Goal: Find specific page/section: Find specific page/section

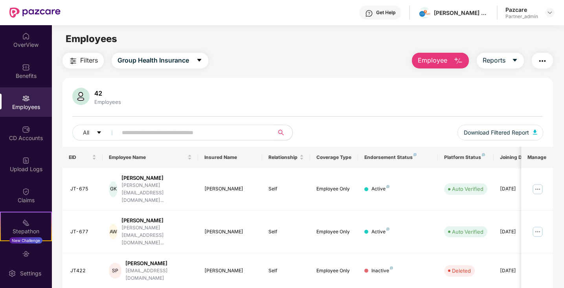
click at [157, 131] on input "text" at bounding box center [192, 133] width 141 height 12
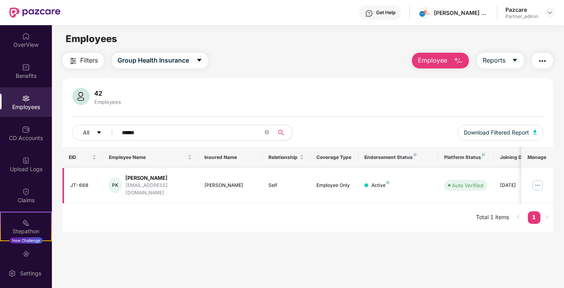
type input "******"
click at [540, 184] on img at bounding box center [538, 185] width 13 height 13
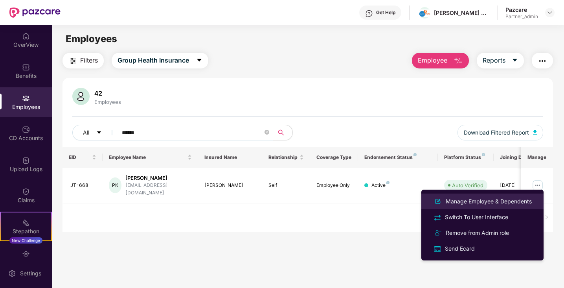
click at [477, 203] on div "Manage Employee & Dependents" at bounding box center [489, 201] width 89 height 9
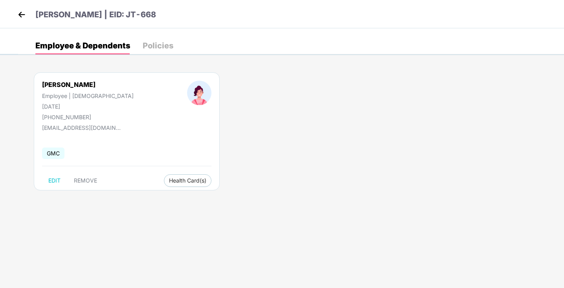
click at [21, 10] on img at bounding box center [22, 15] width 12 height 12
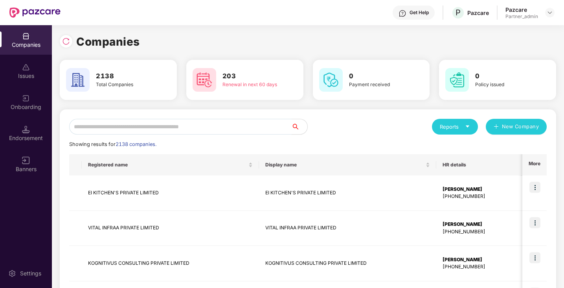
click at [143, 123] on input "text" at bounding box center [180, 127] width 223 height 16
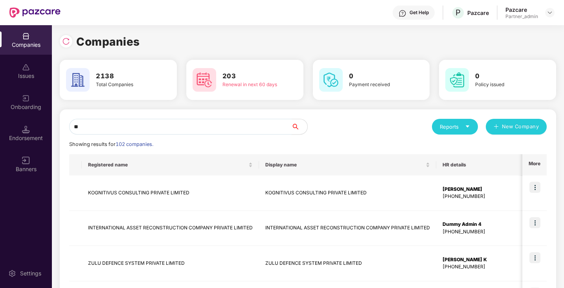
type input "*"
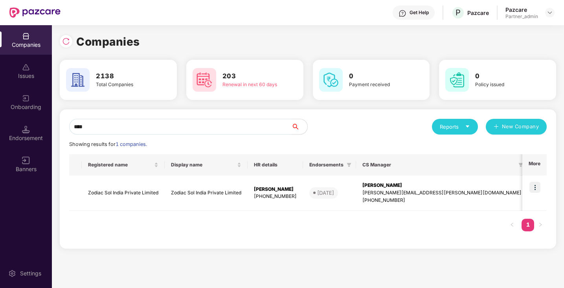
drag, startPoint x: 96, startPoint y: 124, endPoint x: 60, endPoint y: 124, distance: 35.8
click at [59, 124] on div "Companies 2138 Total Companies 203 Renewal in next 60 days 0 Payment received 0…" at bounding box center [308, 156] width 513 height 263
paste input "**********"
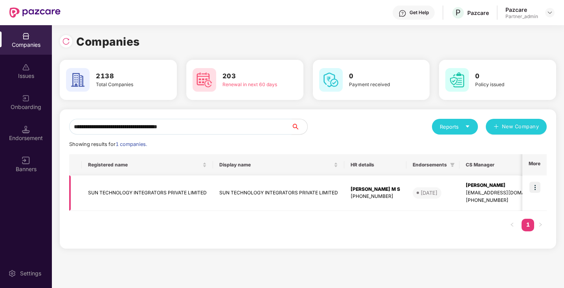
type input "**********"
click at [533, 190] on img at bounding box center [535, 187] width 11 height 11
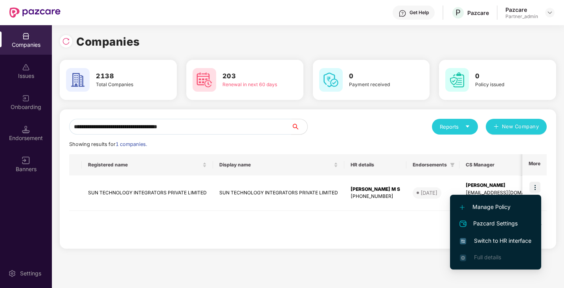
click at [497, 242] on span "Switch to HR interface" at bounding box center [496, 240] width 72 height 9
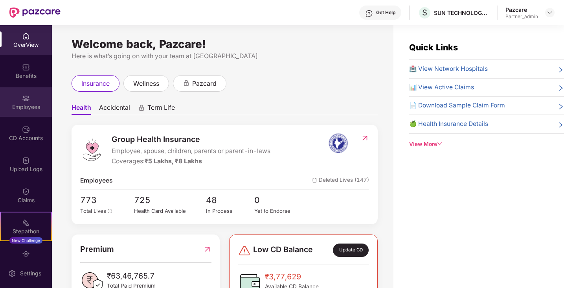
click at [26, 109] on div "Employees" at bounding box center [26, 107] width 52 height 8
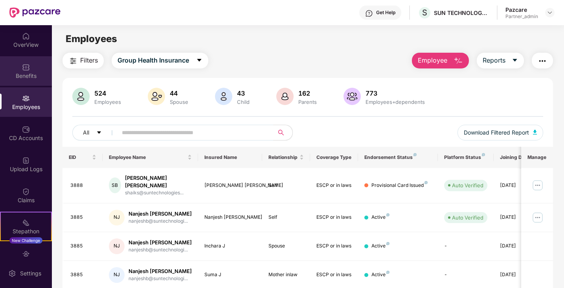
click at [39, 74] on div "Benefits" at bounding box center [26, 76] width 52 height 8
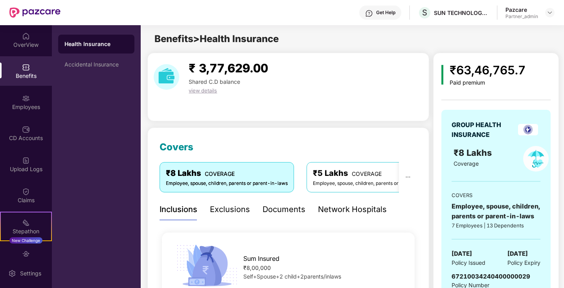
click at [292, 210] on div "Documents" at bounding box center [284, 209] width 43 height 12
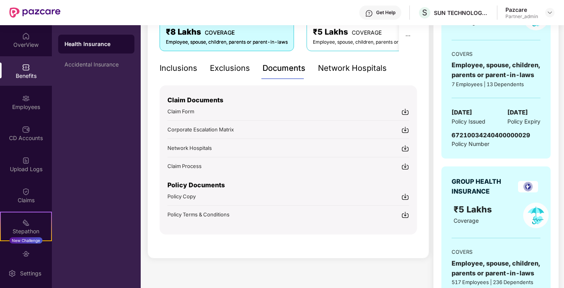
scroll to position [144, 0]
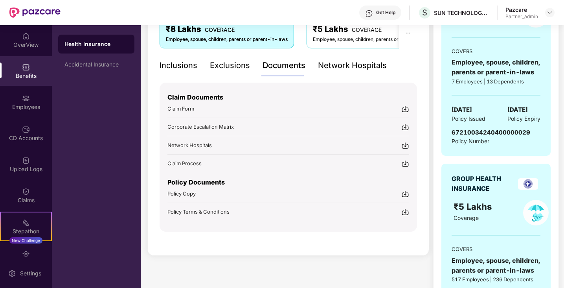
click at [279, 192] on div "Policy Copy" at bounding box center [289, 193] width 242 height 8
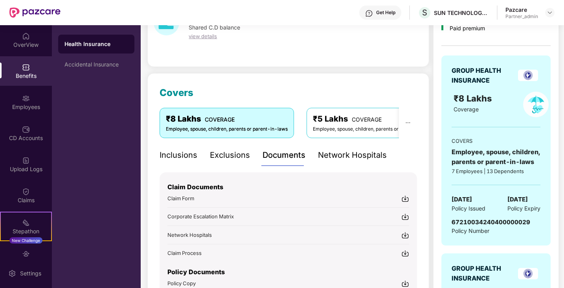
scroll to position [0, 0]
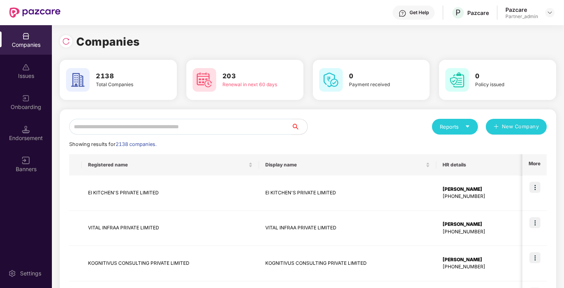
click at [112, 121] on input "text" at bounding box center [180, 127] width 223 height 16
paste input "**********"
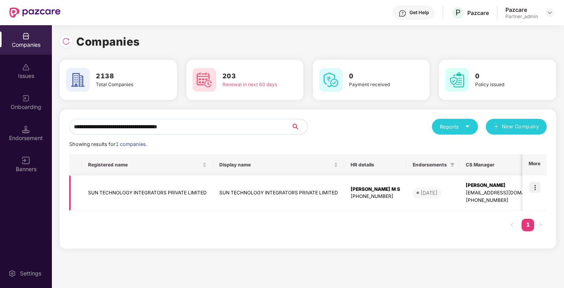
type input "**********"
drag, startPoint x: 386, startPoint y: 188, endPoint x: 349, endPoint y: 188, distance: 36.2
click at [349, 188] on td "[PERSON_NAME] M S [PHONE_NUMBER]" at bounding box center [376, 192] width 62 height 35
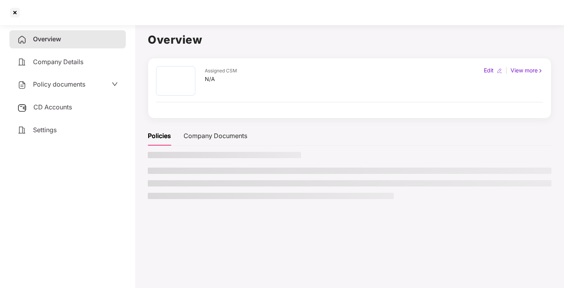
copy div "[PERSON_NAME] M S"
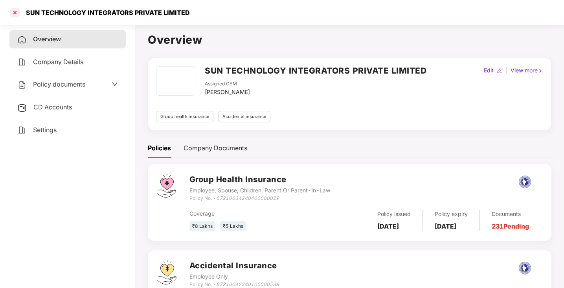
click at [16, 11] on div at bounding box center [15, 12] width 13 height 13
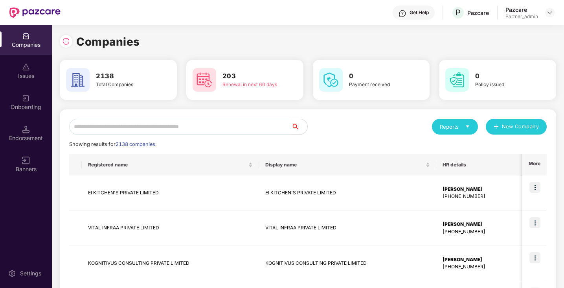
click at [103, 126] on input "text" at bounding box center [180, 127] width 223 height 16
paste input "**********"
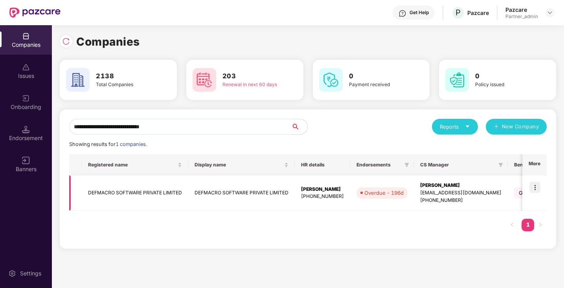
type input "**********"
click at [538, 189] on img at bounding box center [535, 187] width 11 height 11
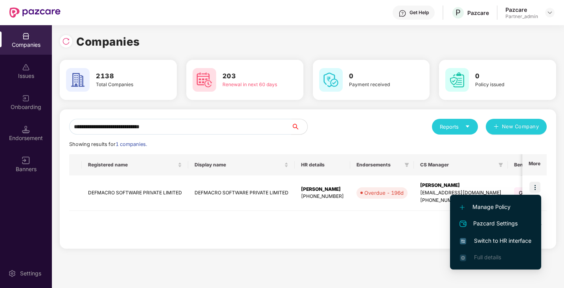
click at [486, 241] on span "Switch to HR interface" at bounding box center [496, 240] width 72 height 9
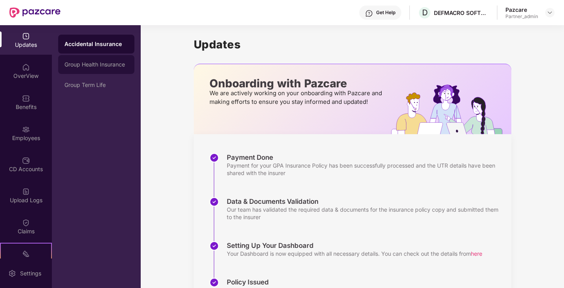
click at [101, 66] on div "Group Health Insurance" at bounding box center [97, 64] width 64 height 6
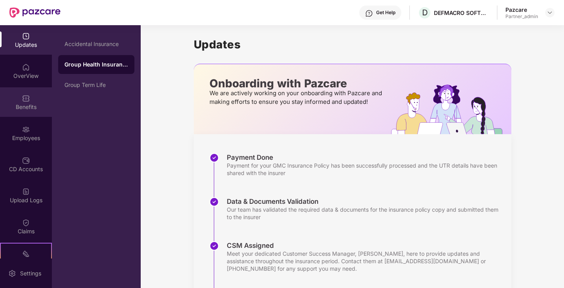
click at [32, 107] on div "Benefits" at bounding box center [26, 107] width 52 height 8
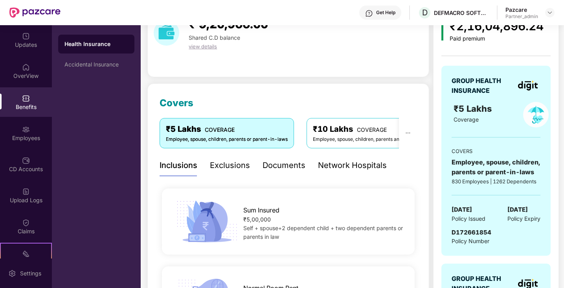
scroll to position [48, 0]
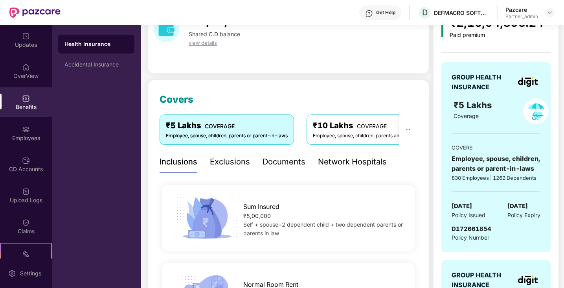
click at [291, 162] on div "Documents" at bounding box center [284, 162] width 43 height 12
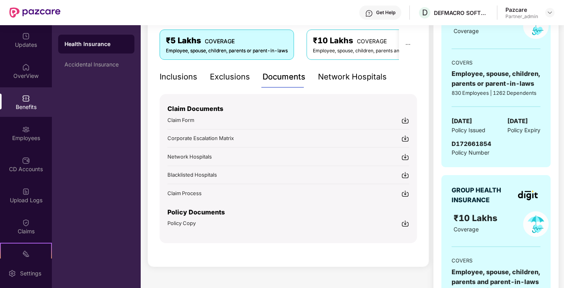
scroll to position [142, 0]
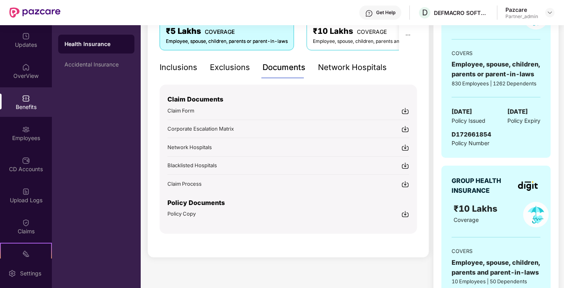
click at [254, 215] on div "Policy Copy" at bounding box center [289, 214] width 242 height 8
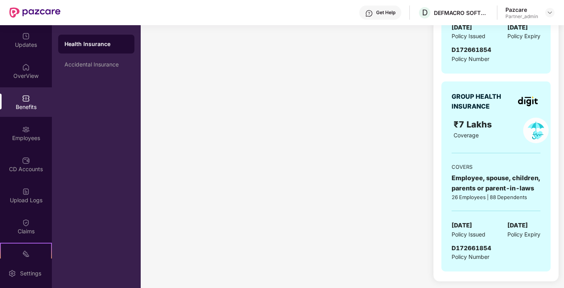
scroll to position [0, 0]
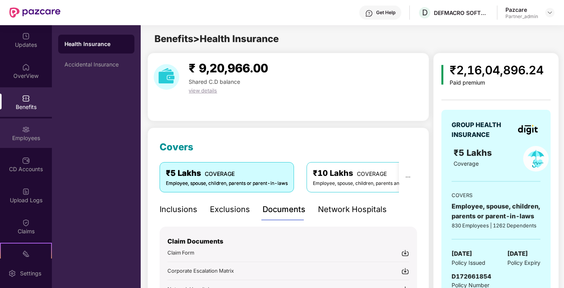
click at [33, 130] on div "Employees" at bounding box center [26, 133] width 52 height 30
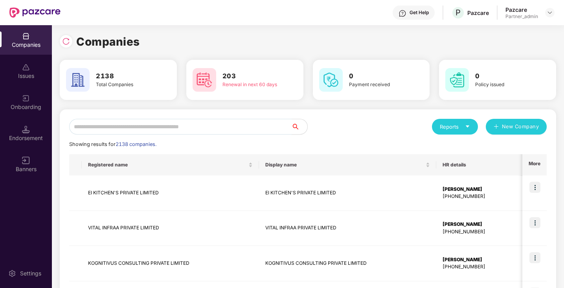
click at [111, 124] on input "text" at bounding box center [180, 127] width 223 height 16
paste input "**********"
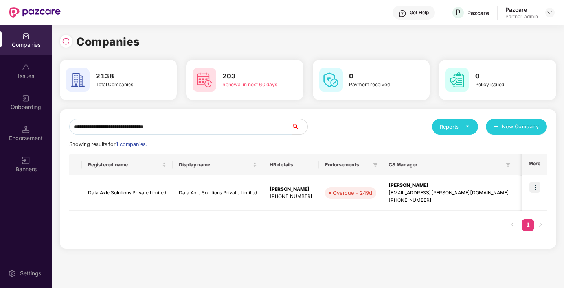
type input "**********"
click at [537, 187] on img at bounding box center [535, 187] width 11 height 11
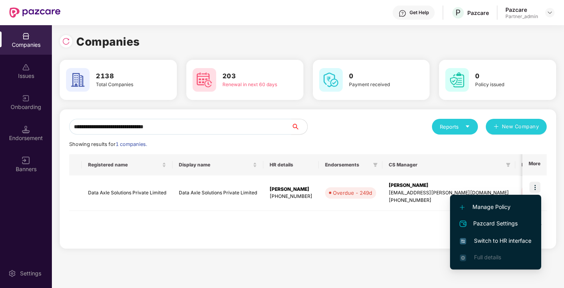
click at [507, 242] on span "Switch to HR interface" at bounding box center [496, 240] width 72 height 9
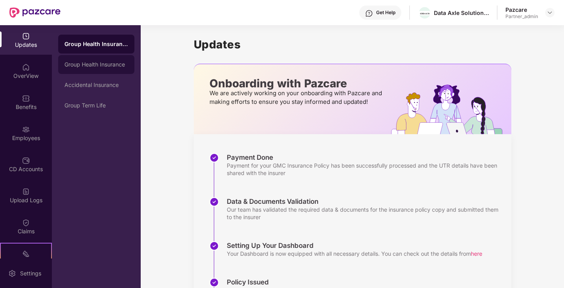
click at [76, 63] on div "Group Health Insurance" at bounding box center [97, 64] width 64 height 6
click at [83, 42] on div "Group Health Insurance" at bounding box center [97, 44] width 64 height 6
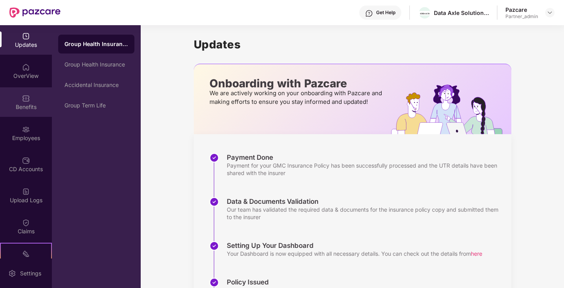
click at [34, 102] on div "Benefits" at bounding box center [26, 102] width 52 height 30
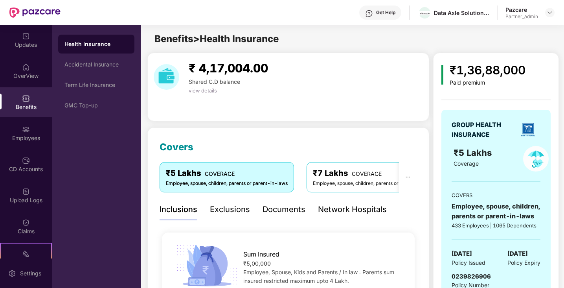
click at [282, 211] on div "Documents" at bounding box center [284, 209] width 43 height 12
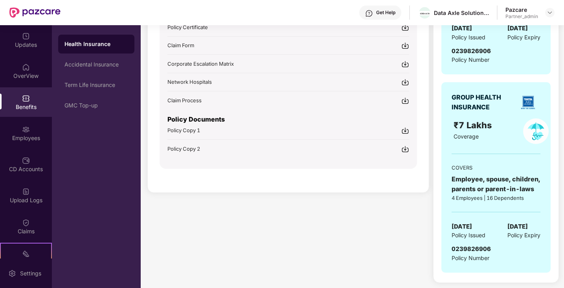
scroll to position [226, 0]
click at [249, 130] on div "Policy Copy 1" at bounding box center [289, 129] width 242 height 8
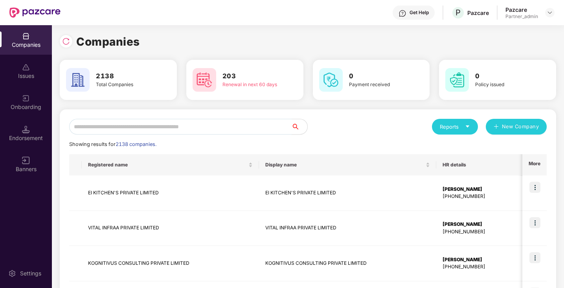
click at [118, 128] on input "text" at bounding box center [180, 127] width 223 height 16
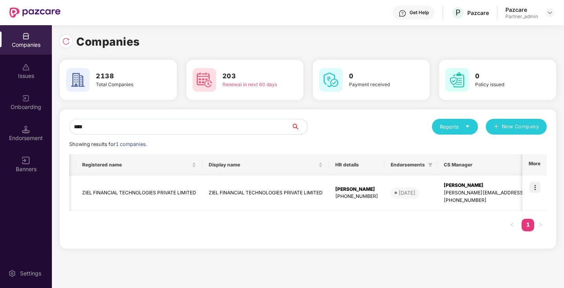
scroll to position [0, 0]
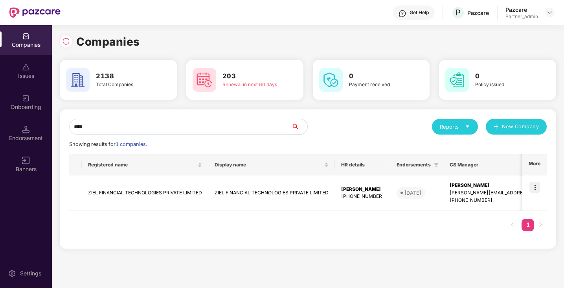
click at [133, 125] on input "****" at bounding box center [180, 127] width 223 height 16
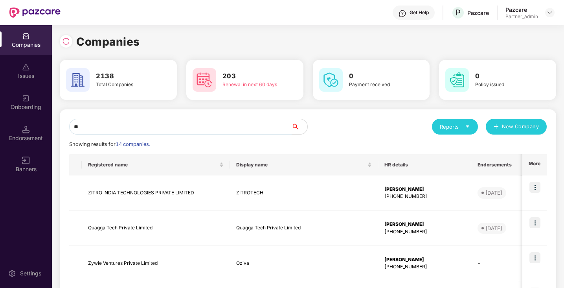
type input "*"
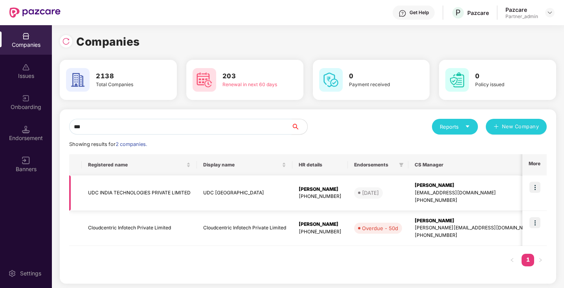
type input "***"
drag, startPoint x: 192, startPoint y: 191, endPoint x: 78, endPoint y: 194, distance: 114.5
click at [78, 194] on tr "UDC INDIA TECHNOLOGIES PRIVATE LIMITED UDC [GEOGRAPHIC_DATA] [PERSON_NAME] [PHO…" at bounding box center [494, 192] width 850 height 35
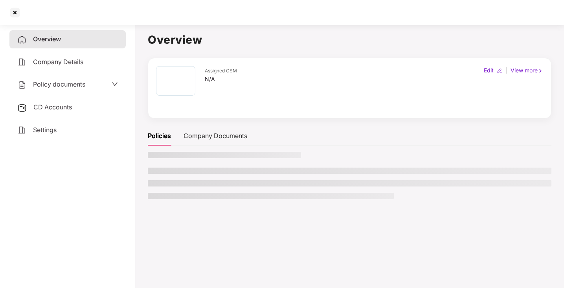
copy tr "UDC INDIA TECHNOLOGIES PRIVATE LIMITED"
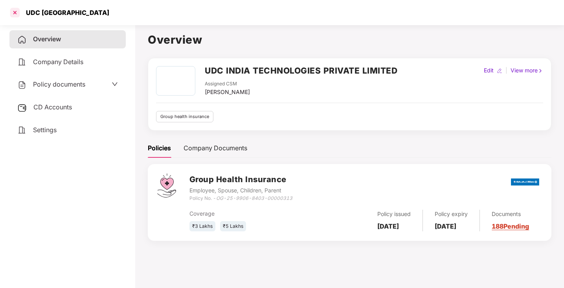
click at [13, 13] on div at bounding box center [15, 12] width 13 height 13
